Goal: Find specific page/section: Find specific page/section

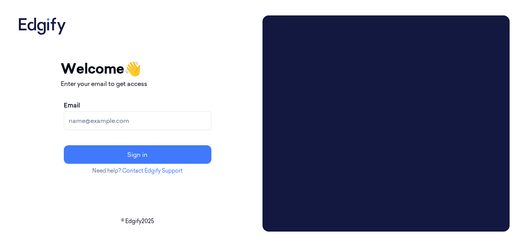
click at [165, 118] on input "Email" at bounding box center [138, 120] width 148 height 18
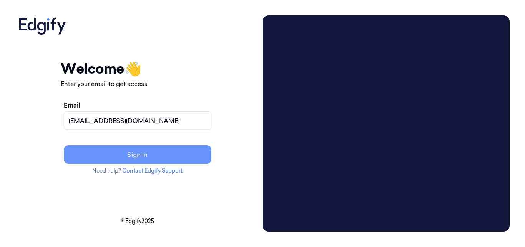
type input "[EMAIL_ADDRESS][DOMAIN_NAME]"
click at [159, 151] on button "Sign in" at bounding box center [138, 154] width 148 height 18
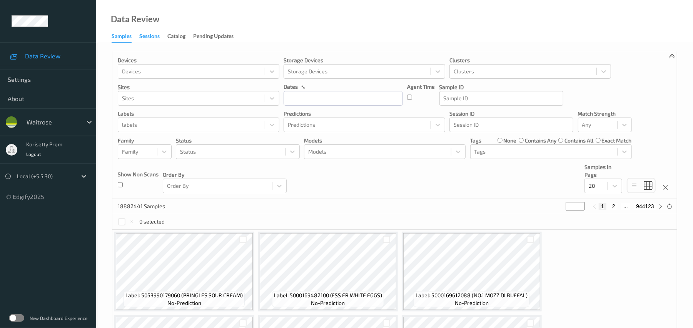
click at [156, 36] on div "Sessions" at bounding box center [149, 37] width 20 height 10
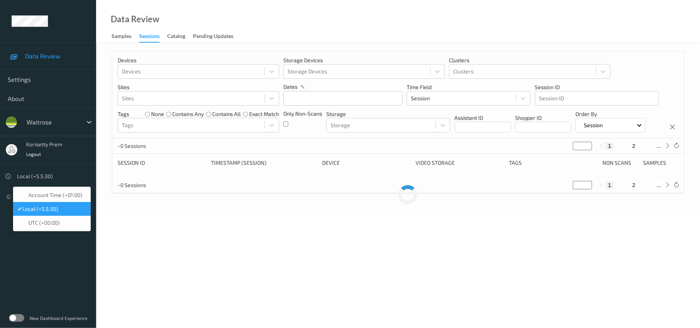
click at [82, 175] on icon at bounding box center [84, 177] width 8 height 8
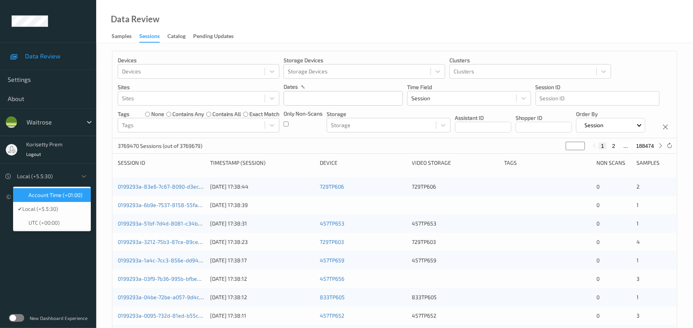
click at [66, 200] on div "Account Time (+01:00)" at bounding box center [52, 195] width 78 height 14
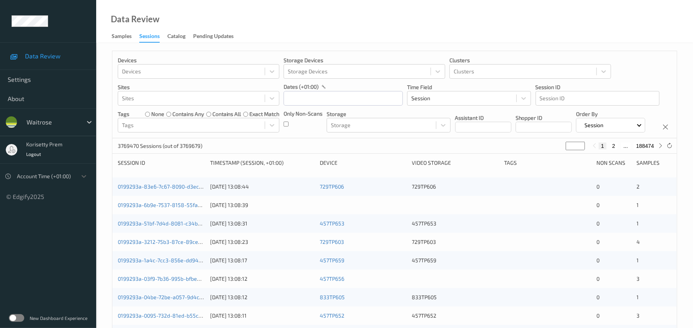
click at [458, 138] on div "Devices Devices Storage Devices Storage Devices Clusters Clusters Sites Sites d…" at bounding box center [394, 94] width 564 height 87
